Goal: Task Accomplishment & Management: Manage account settings

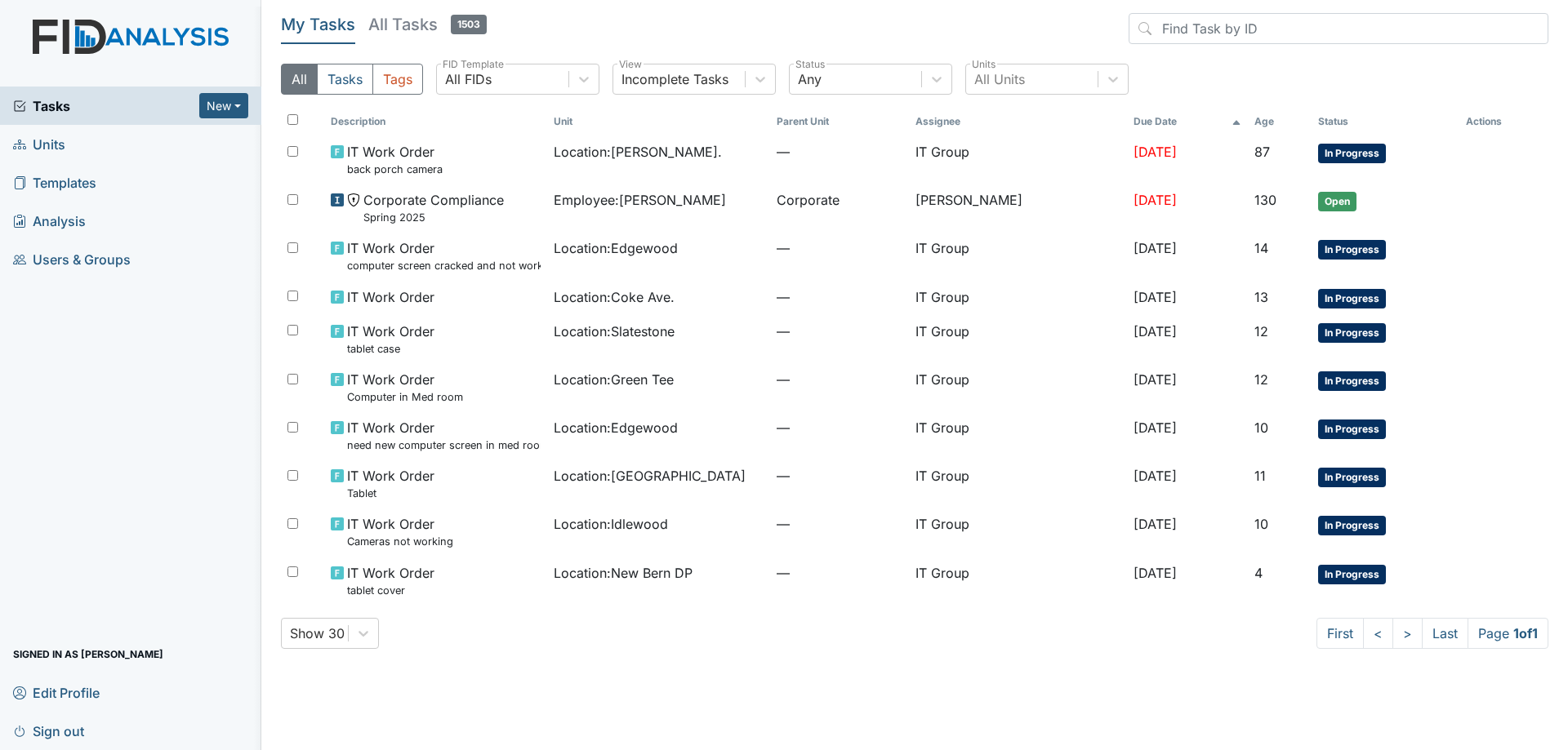
click at [554, 21] on header "My Tasks All Tasks 1503" at bounding box center [914, 31] width 1267 height 38
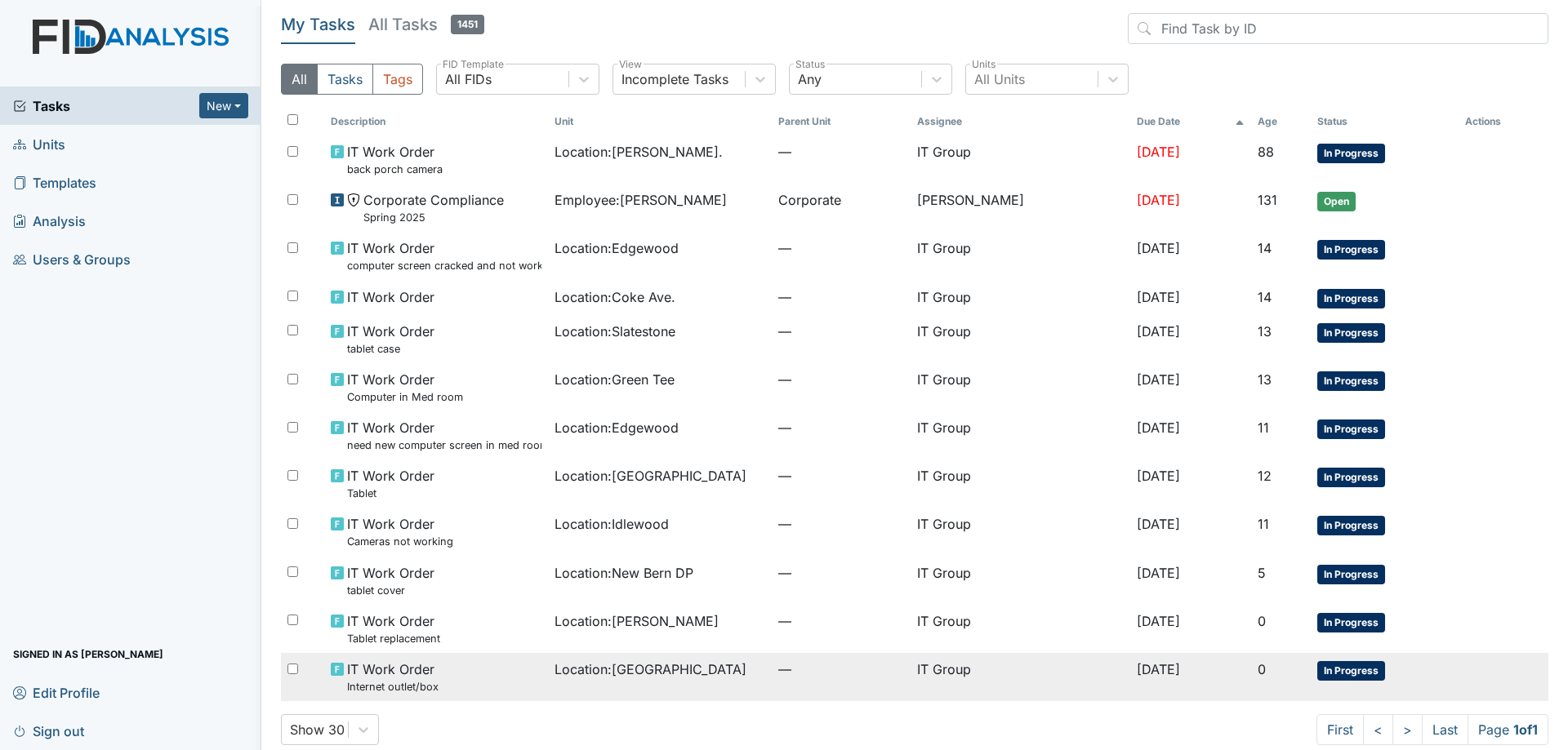
click at [629, 668] on span "Location : Beaufort Heights" at bounding box center [650, 668] width 192 height 19
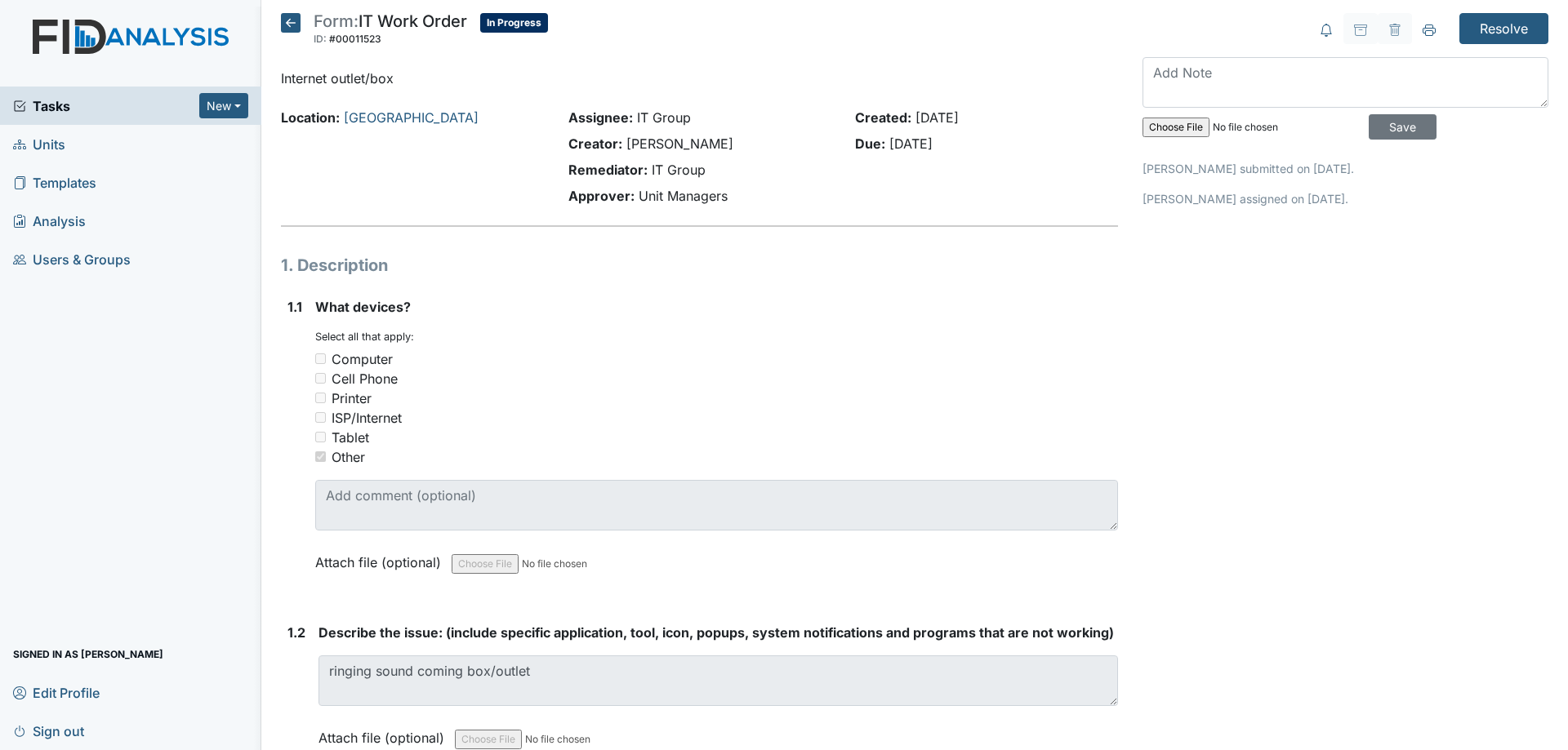
click at [288, 24] on icon at bounding box center [290, 22] width 19 height 19
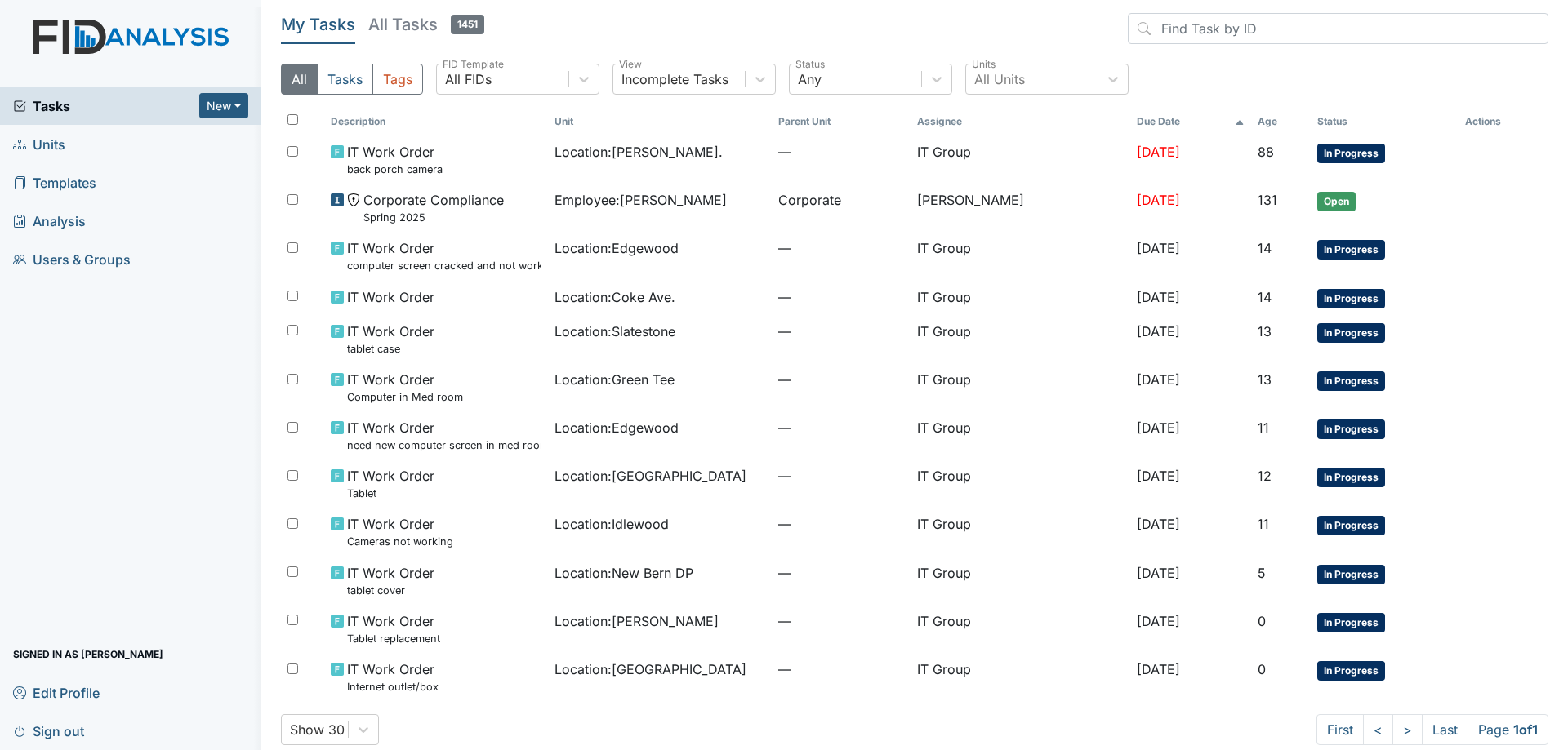
click at [256, 687] on link "Edit Profile" at bounding box center [130, 692] width 261 height 39
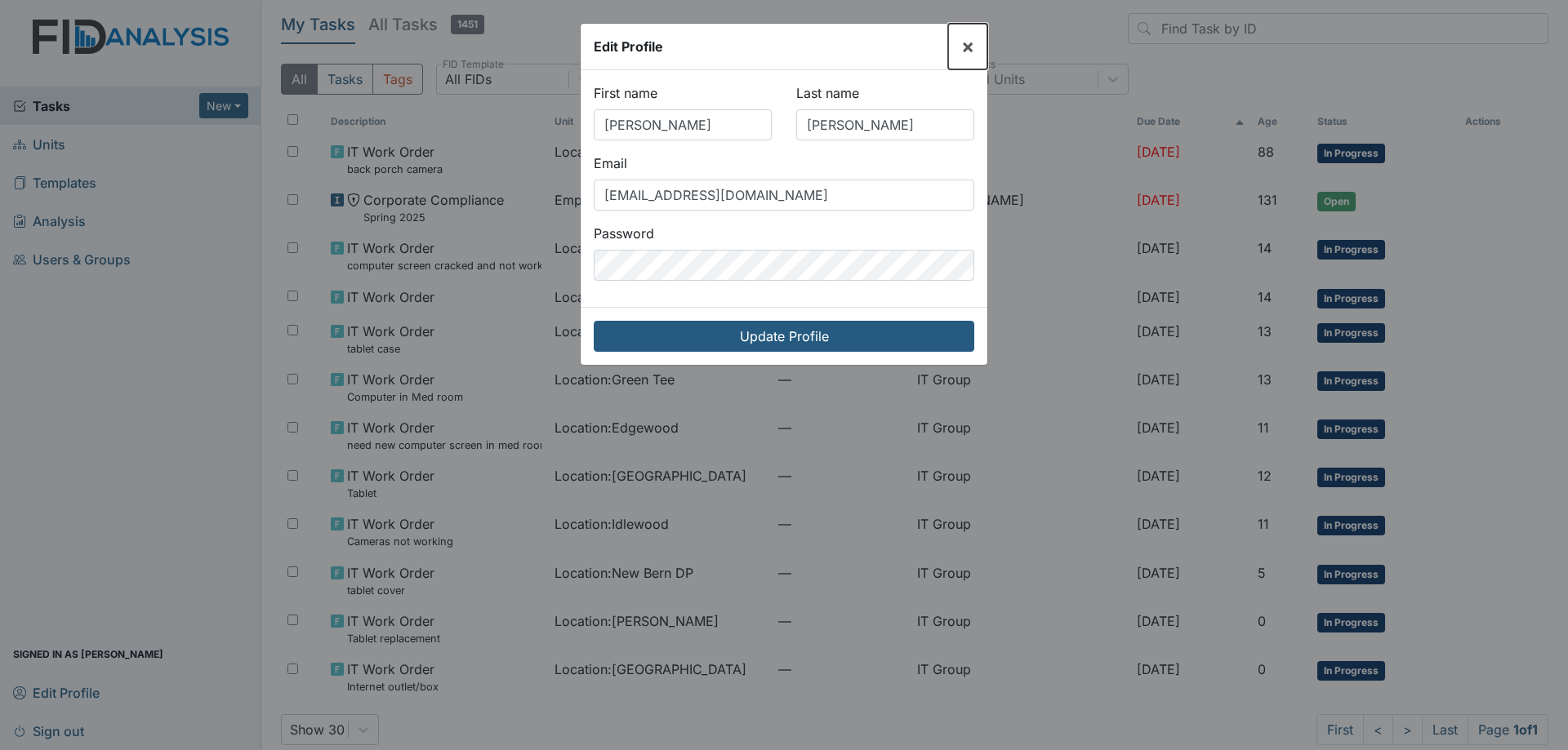
click at [959, 50] on button "×" at bounding box center [967, 47] width 39 height 46
